Goal: Information Seeking & Learning: Compare options

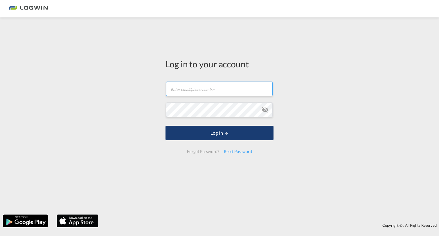
type input "[EMAIL_ADDRESS][DOMAIN_NAME]"
click at [203, 135] on button "Log In" at bounding box center [220, 133] width 108 height 15
